Goal: Task Accomplishment & Management: Use online tool/utility

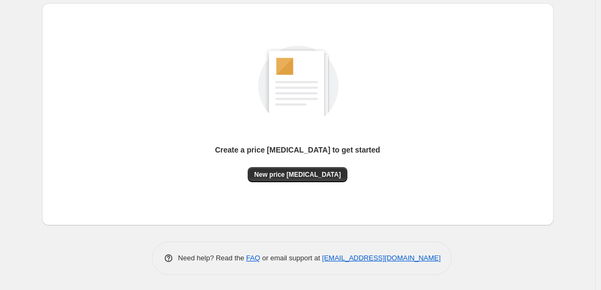
scroll to position [114, 0]
click at [314, 171] on span "New price [MEDICAL_DATA]" at bounding box center [297, 174] width 87 height 9
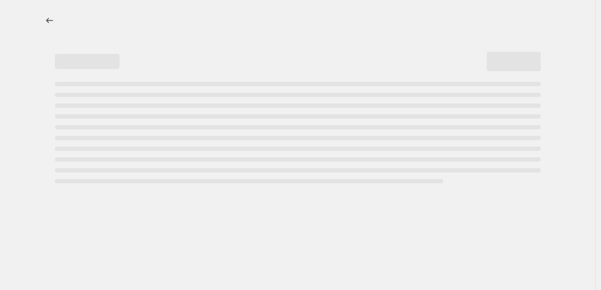
select select "percentage"
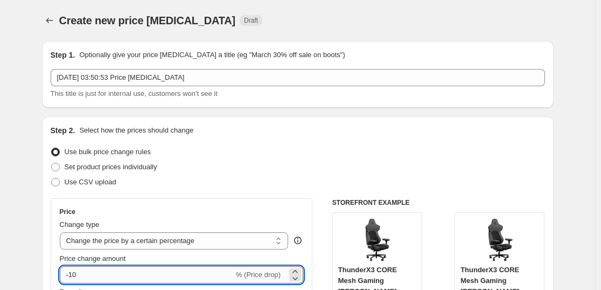
click at [91, 273] on input "-10" at bounding box center [147, 274] width 174 height 17
type input "-1"
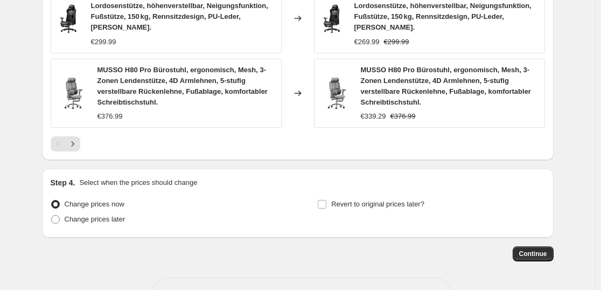
scroll to position [880, 0]
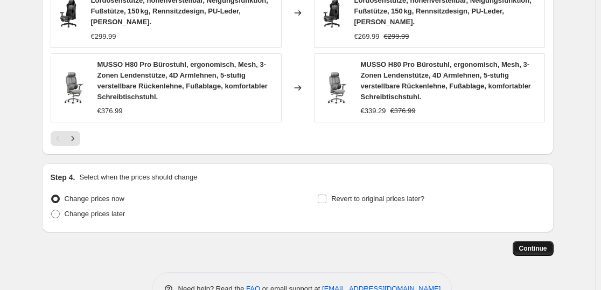
type input "-35"
click at [543, 244] on span "Continue" at bounding box center [533, 248] width 28 height 9
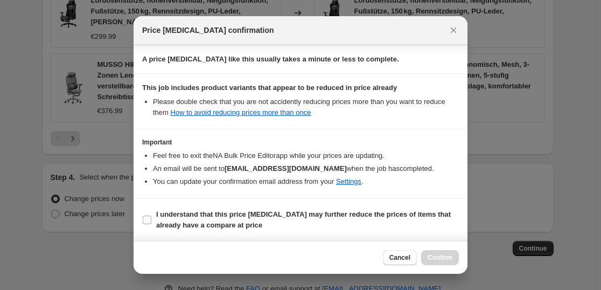
scroll to position [164, 0]
click at [237, 210] on b "I understand that this price [MEDICAL_DATA] may further reduce the prices of it…" at bounding box center [303, 219] width 295 height 19
click at [151, 215] on input "I understand that this price [MEDICAL_DATA] may further reduce the prices of it…" at bounding box center [147, 219] width 9 height 9
checkbox input "true"
click at [442, 251] on button "Confirm" at bounding box center [440, 257] width 38 height 15
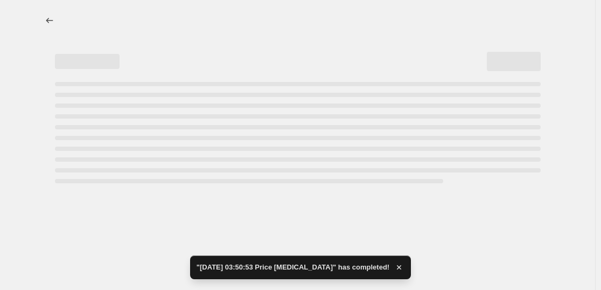
select select "percentage"
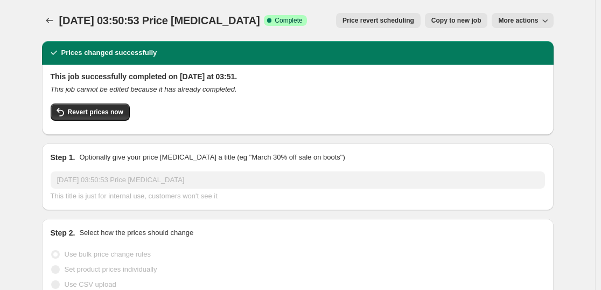
drag, startPoint x: 569, startPoint y: 198, endPoint x: 486, endPoint y: 241, distance: 93.7
